Goal: Contribute content

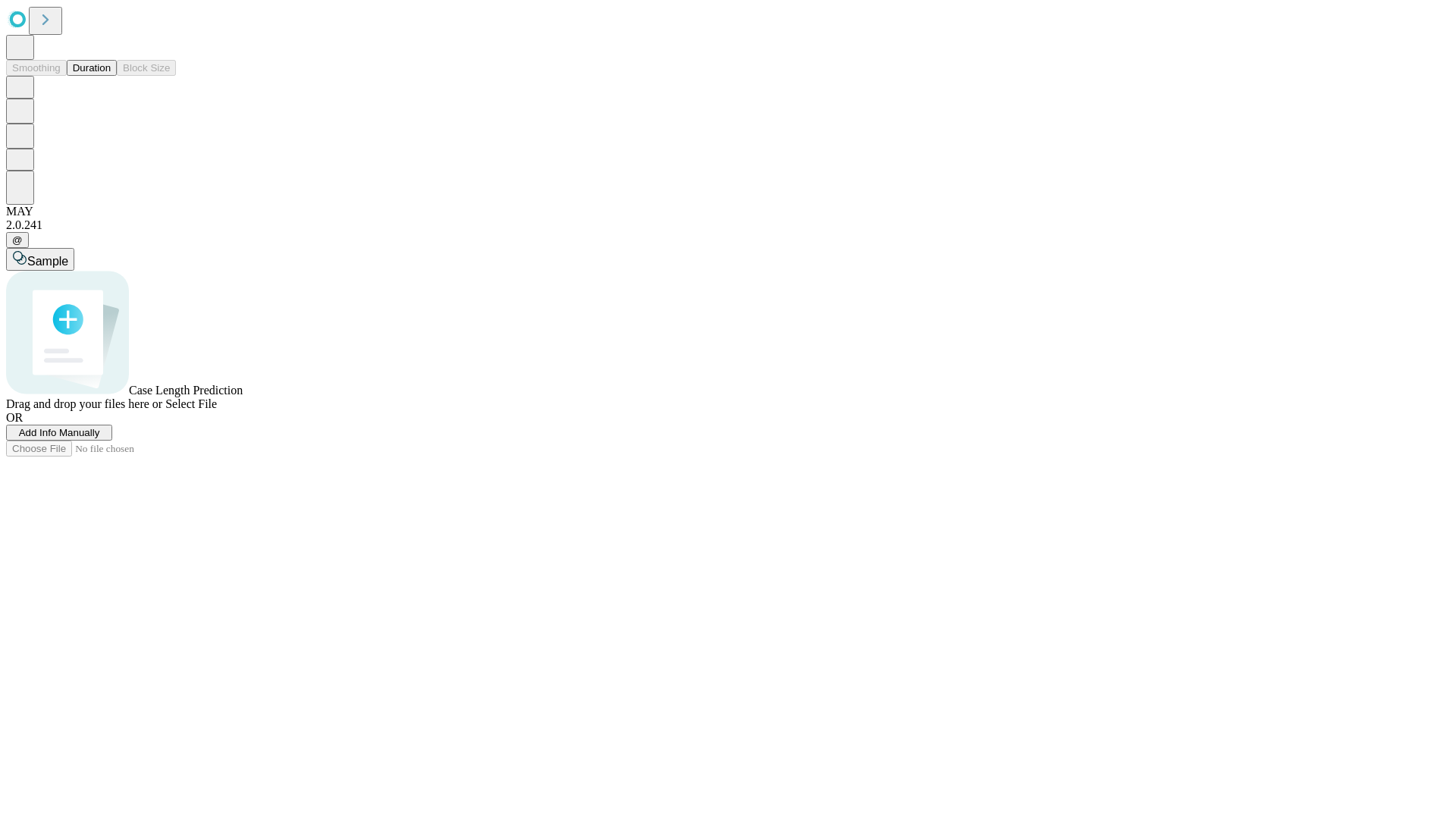
click at [111, 76] on button "Duration" at bounding box center [91, 68] width 50 height 16
click at [100, 439] on span "Add Info Manually" at bounding box center [59, 433] width 82 height 12
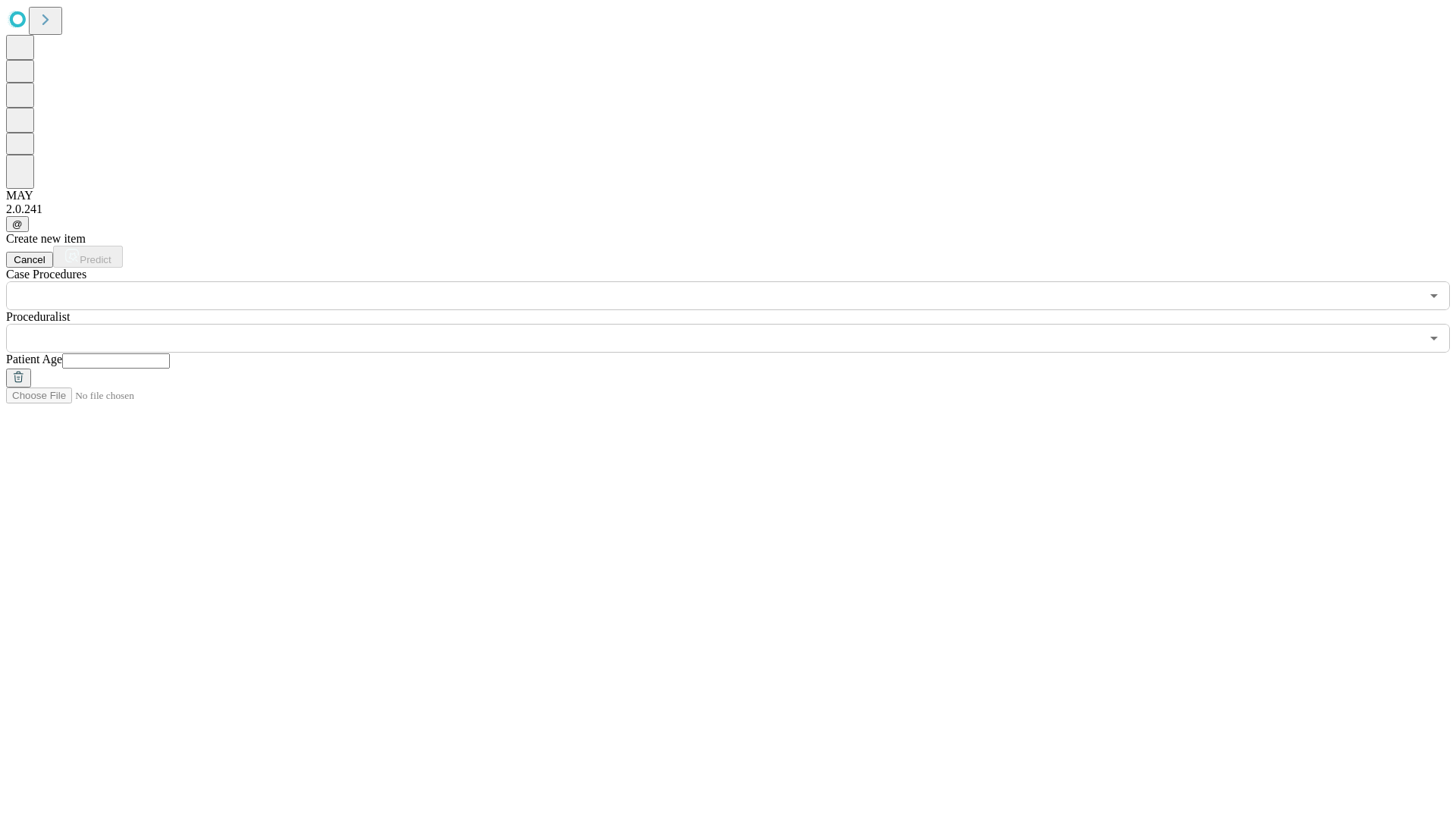
click at [170, 354] on input "text" at bounding box center [116, 361] width 108 height 15
type input "**"
